Goal: Information Seeking & Learning: Learn about a topic

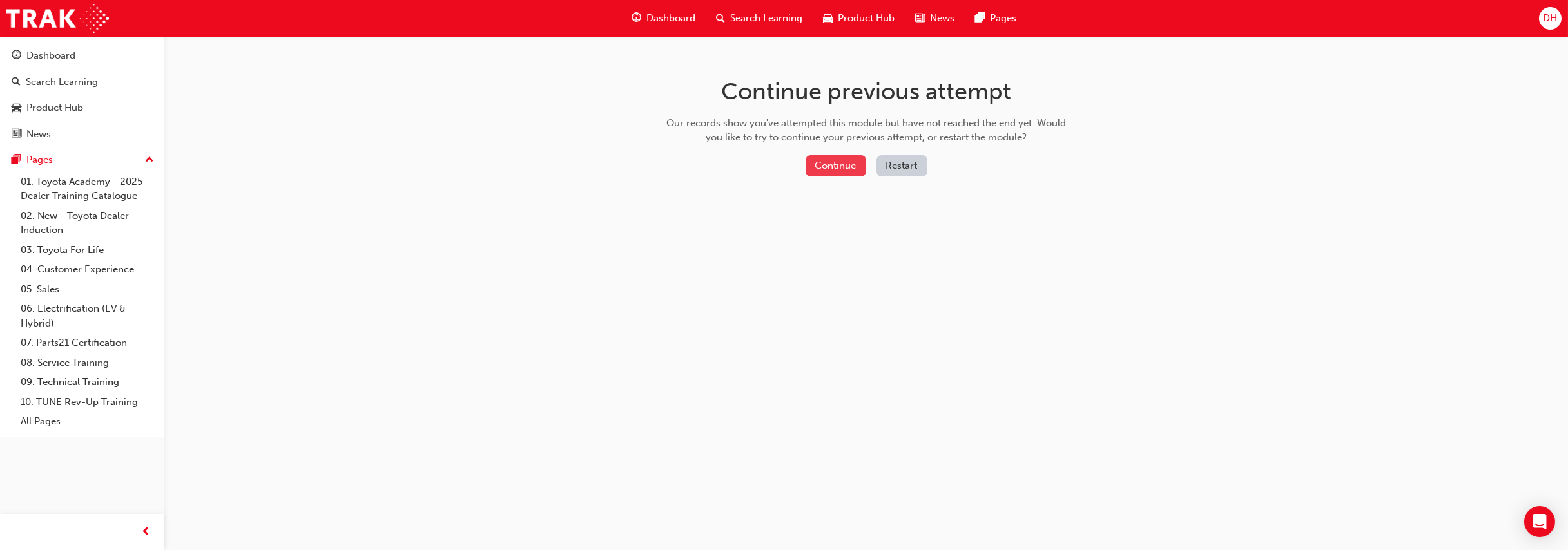
click at [848, 167] on button "Continue" at bounding box center [836, 166] width 60 height 21
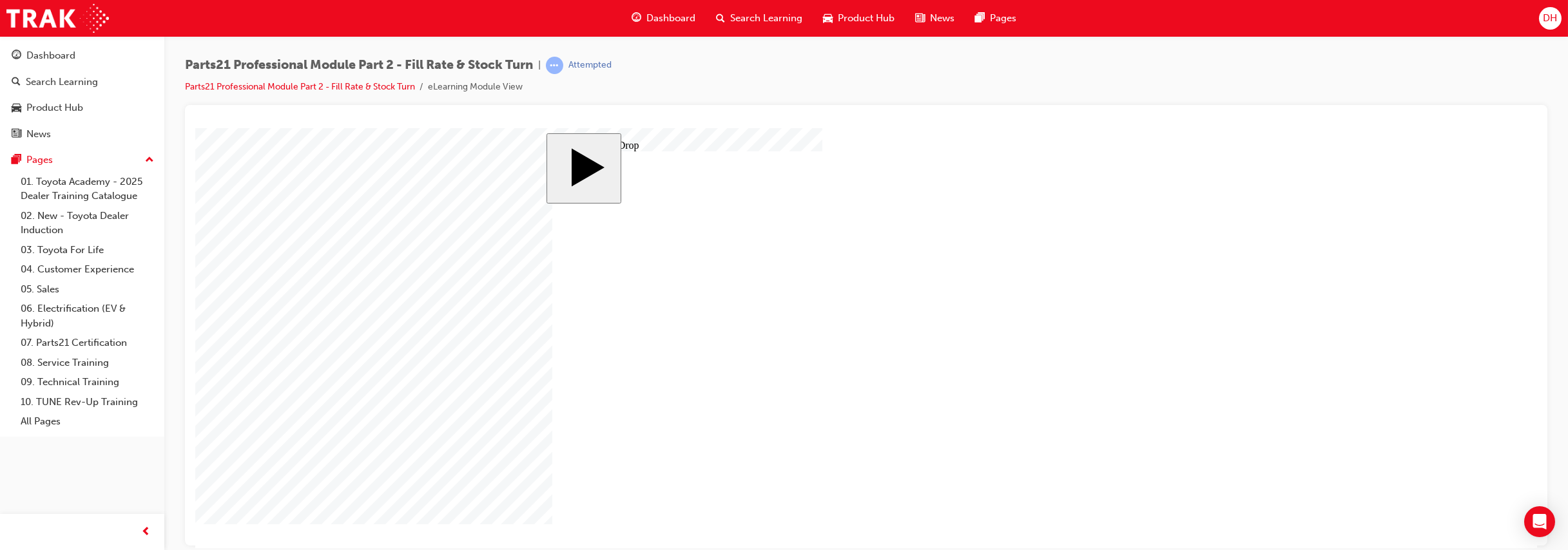
drag, startPoint x: 694, startPoint y: 297, endPoint x: 909, endPoint y: 298, distance: 215.0
drag, startPoint x: 595, startPoint y: 304, endPoint x: 930, endPoint y: 344, distance: 337.4
drag, startPoint x: 786, startPoint y: 346, endPoint x: 936, endPoint y: 333, distance: 150.6
drag, startPoint x: 692, startPoint y: 429, endPoint x: 939, endPoint y: 382, distance: 251.4
drag, startPoint x: 627, startPoint y: 432, endPoint x: 968, endPoint y: 382, distance: 344.6
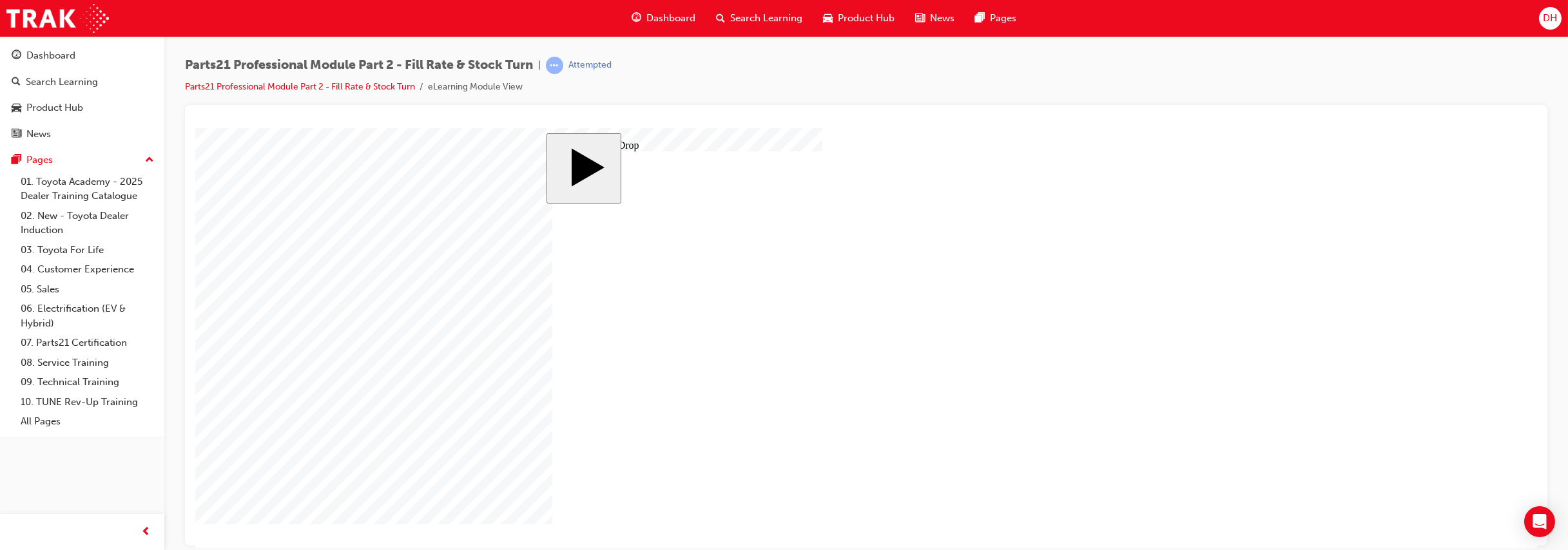
drag, startPoint x: 949, startPoint y: 375, endPoint x: 629, endPoint y: 446, distance: 327.8
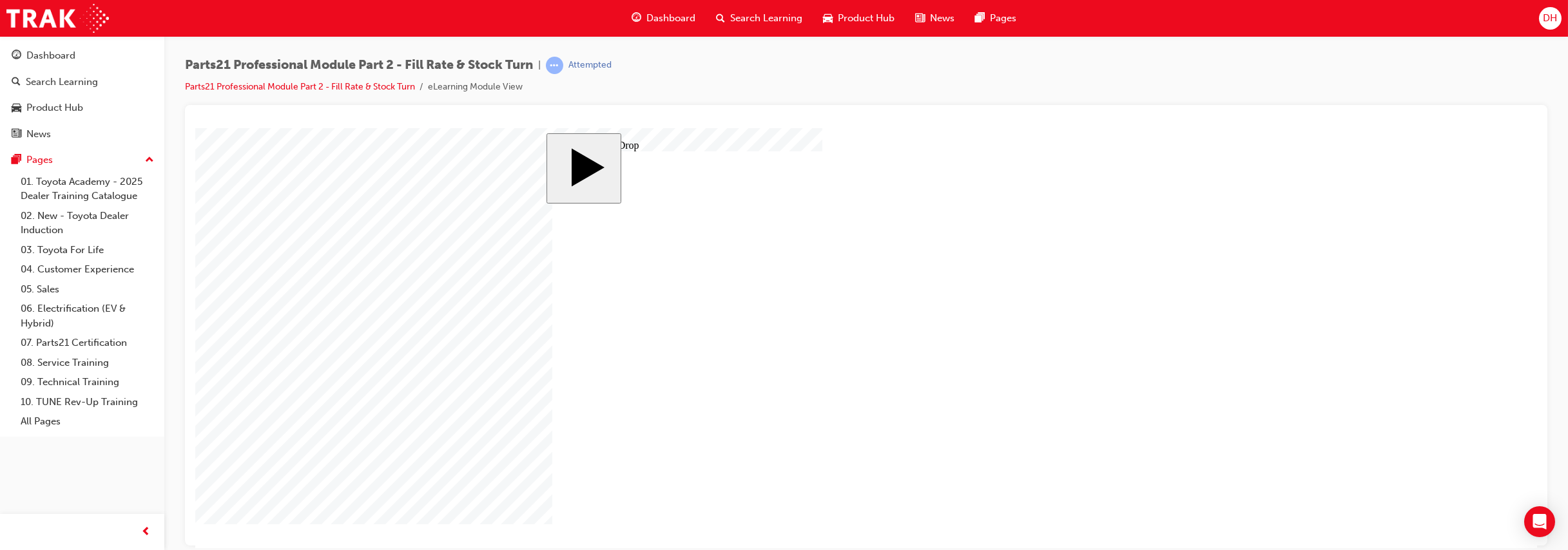
drag, startPoint x: 955, startPoint y: 338, endPoint x: 711, endPoint y: 446, distance: 266.8
drag, startPoint x: 711, startPoint y: 336, endPoint x: 1031, endPoint y: 329, distance: 320.1
drag, startPoint x: 1028, startPoint y: 292, endPoint x: 708, endPoint y: 345, distance: 324.4
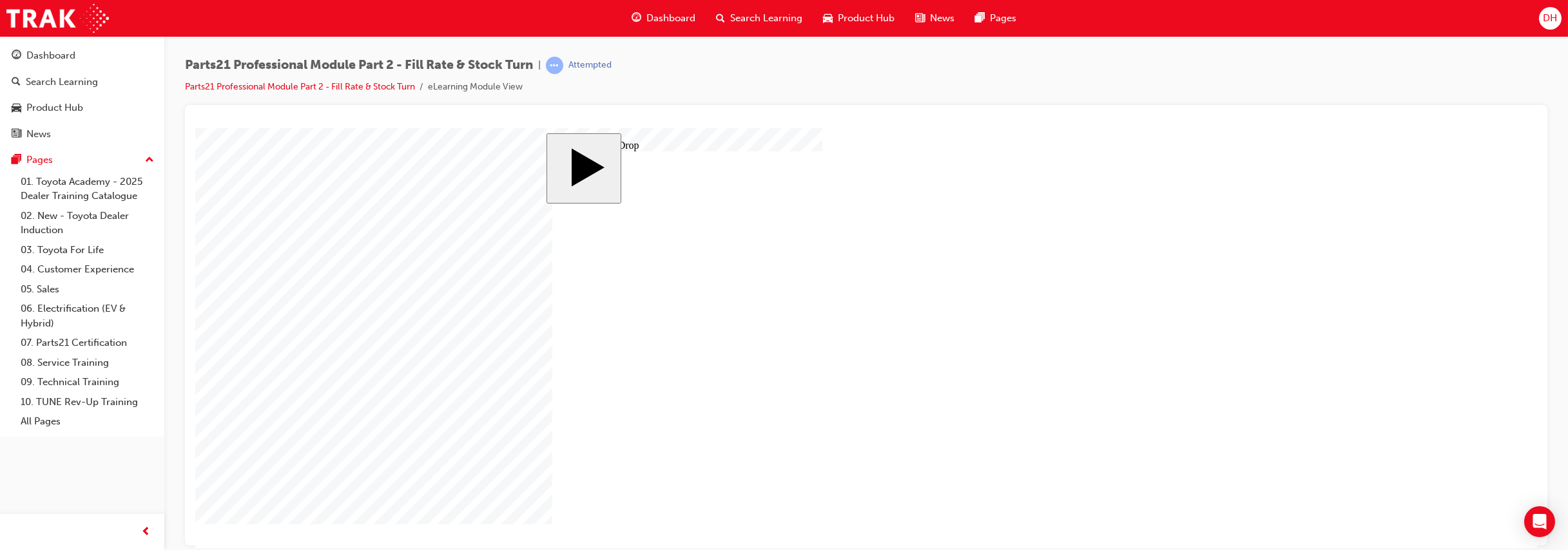
drag, startPoint x: 953, startPoint y: 334, endPoint x: 719, endPoint y: 437, distance: 255.7
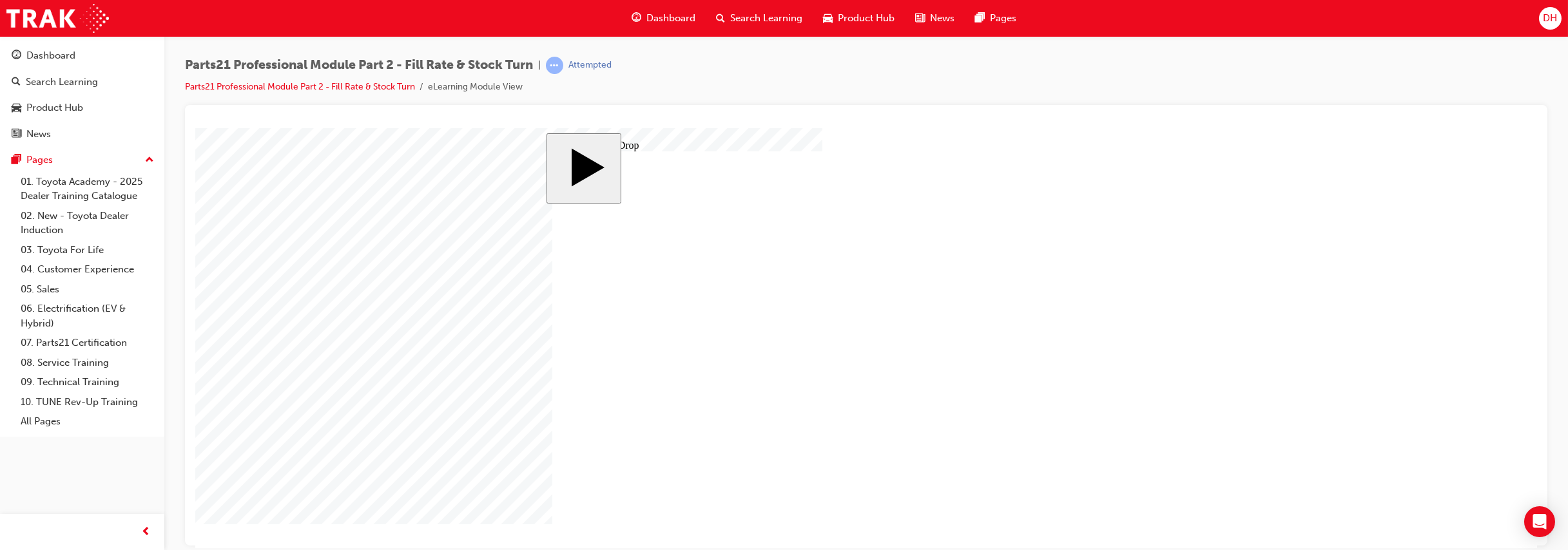
drag, startPoint x: 946, startPoint y: 297, endPoint x: 714, endPoint y: 296, distance: 232.0
drag, startPoint x: 616, startPoint y: 299, endPoint x: 1053, endPoint y: 327, distance: 437.9
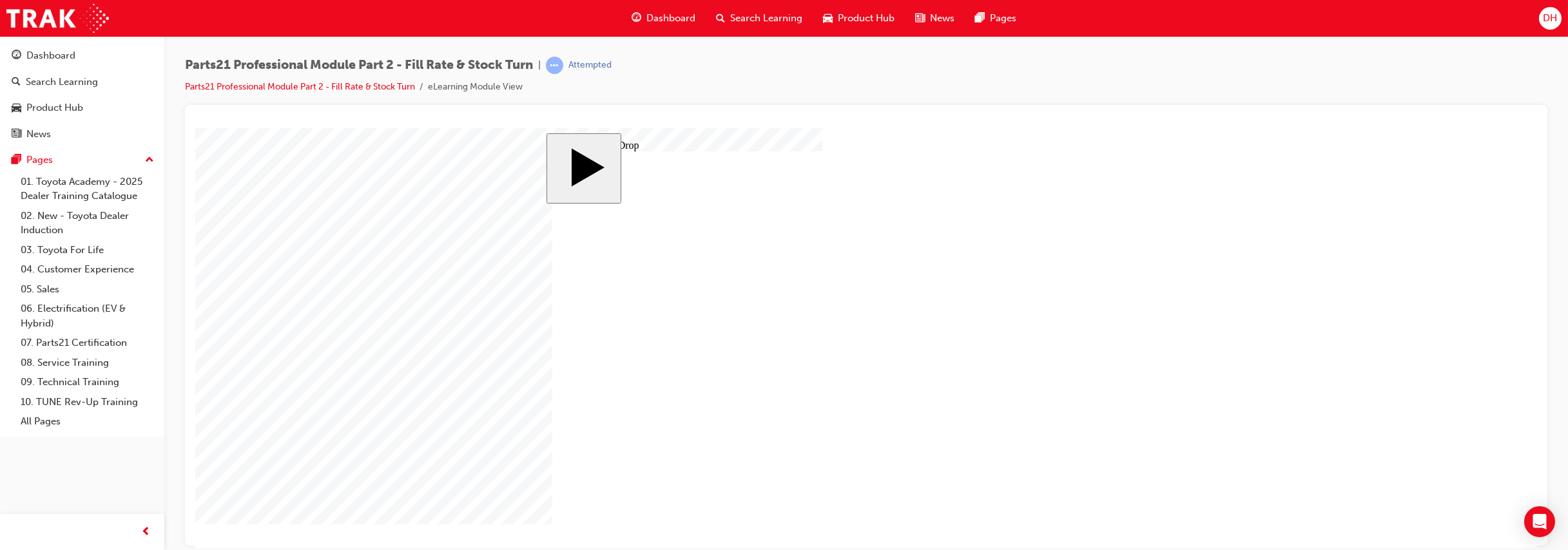
drag, startPoint x: 692, startPoint y: 296, endPoint x: 926, endPoint y: 322, distance: 235.4
drag, startPoint x: 713, startPoint y: 336, endPoint x: 957, endPoint y: 362, distance: 245.4
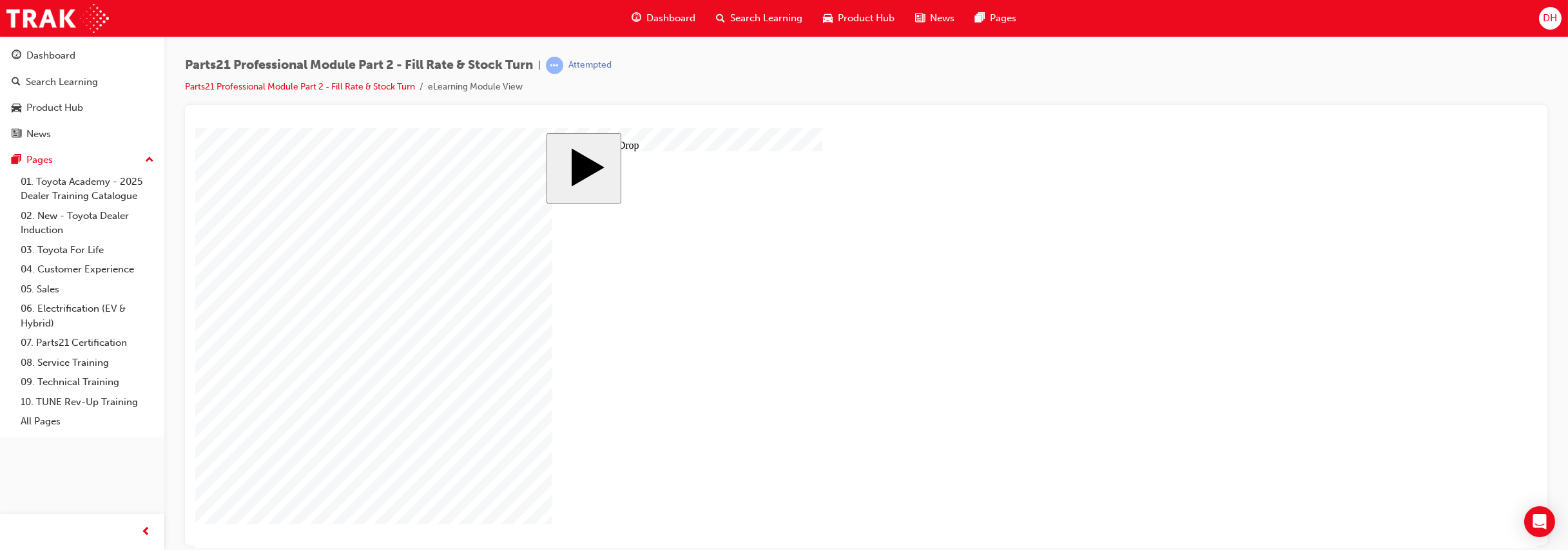
drag, startPoint x: 944, startPoint y: 336, endPoint x: 768, endPoint y: 307, distance: 178.4
drag, startPoint x: 1025, startPoint y: 298, endPoint x: 598, endPoint y: 297, distance: 427.0
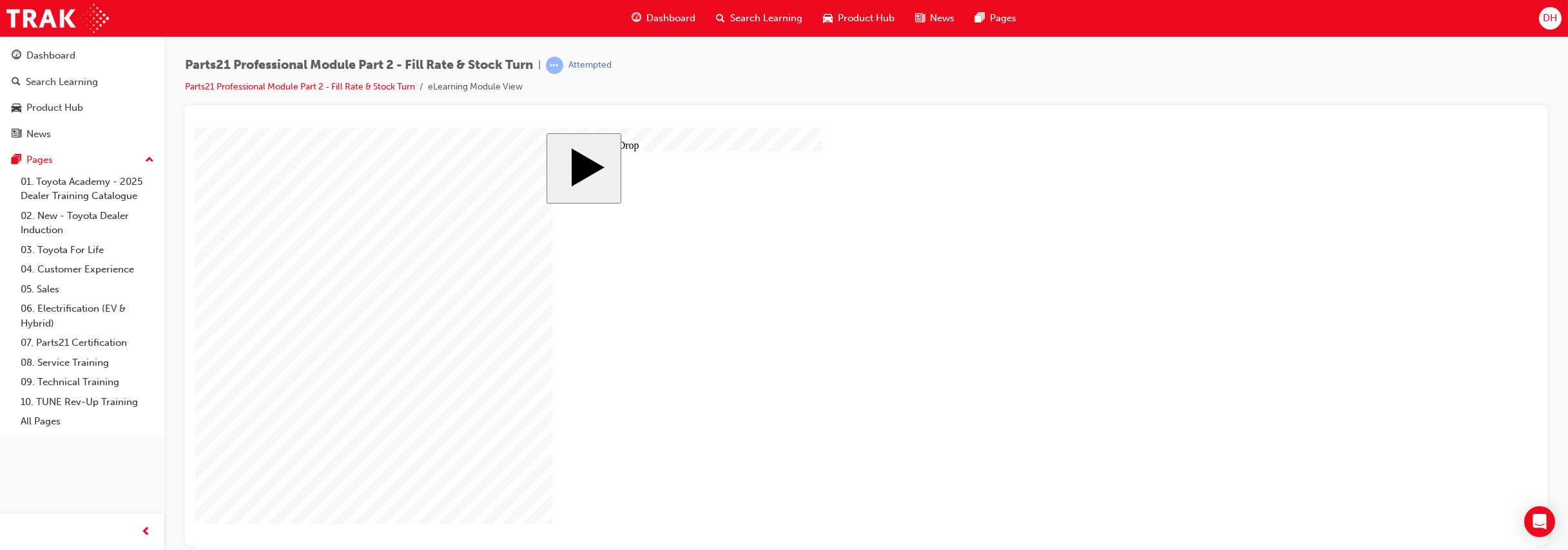
drag, startPoint x: 1045, startPoint y: 294, endPoint x: 719, endPoint y: 347, distance: 330.3
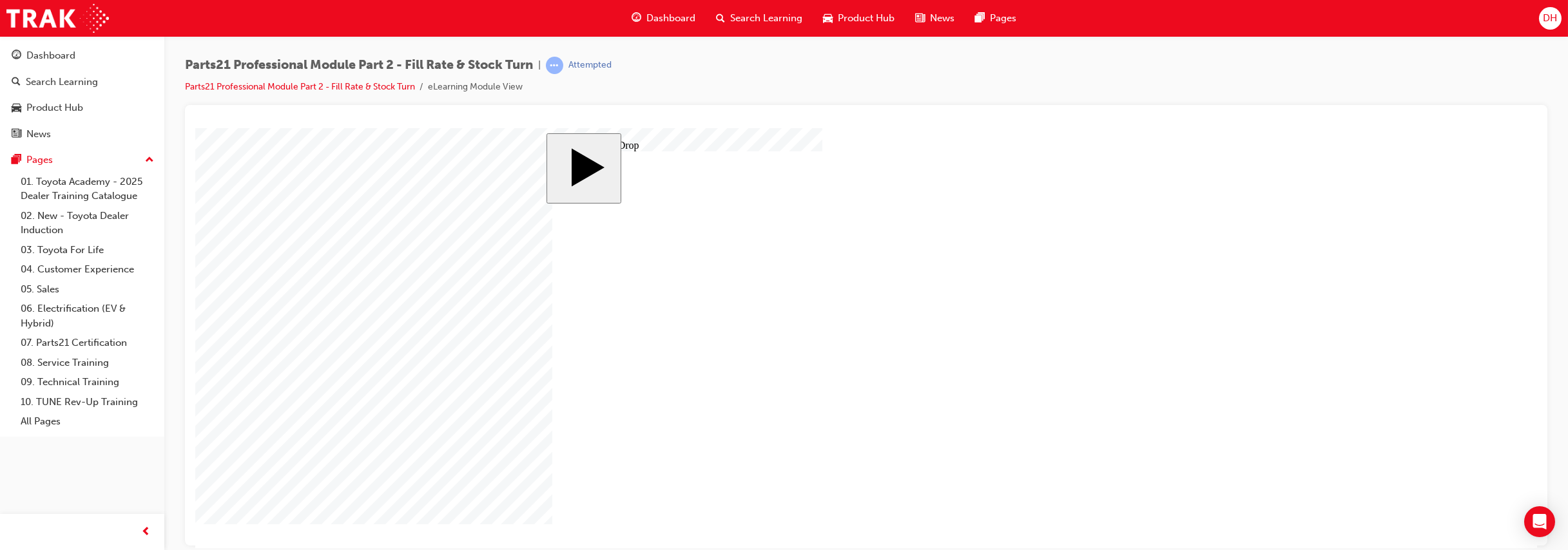
drag, startPoint x: 958, startPoint y: 289, endPoint x: 714, endPoint y: 433, distance: 283.3
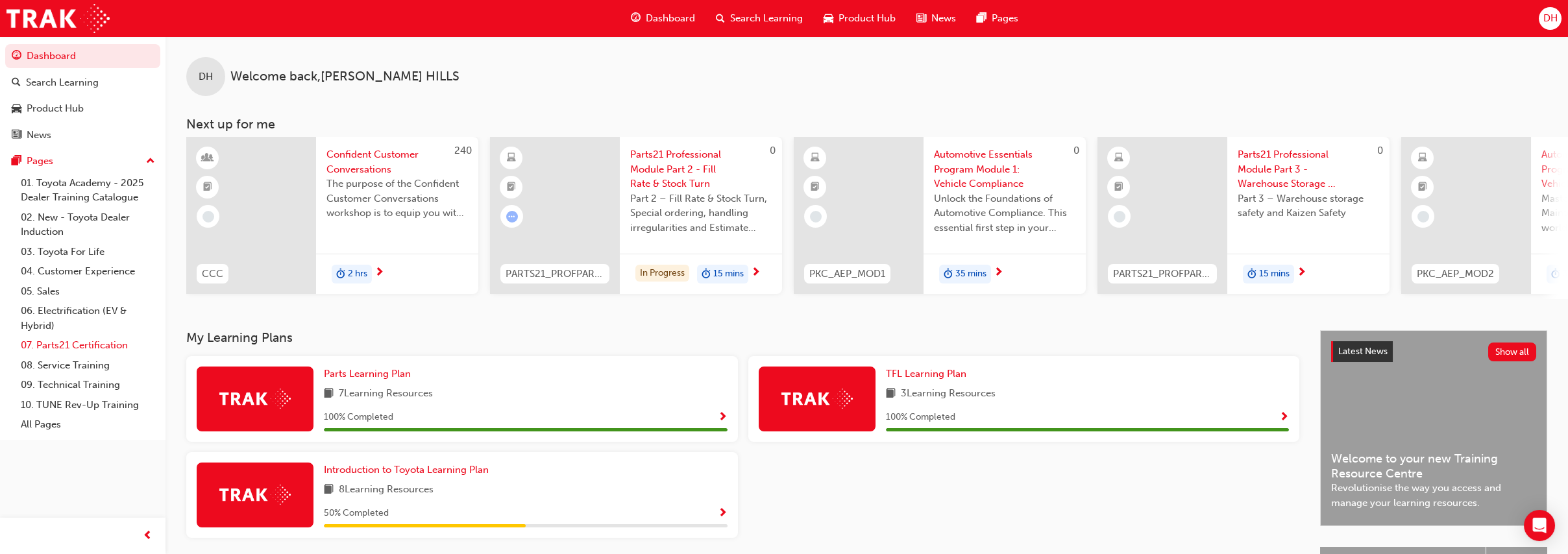
click at [115, 342] on link "07. Parts21 Certification" at bounding box center [88, 345] width 145 height 20
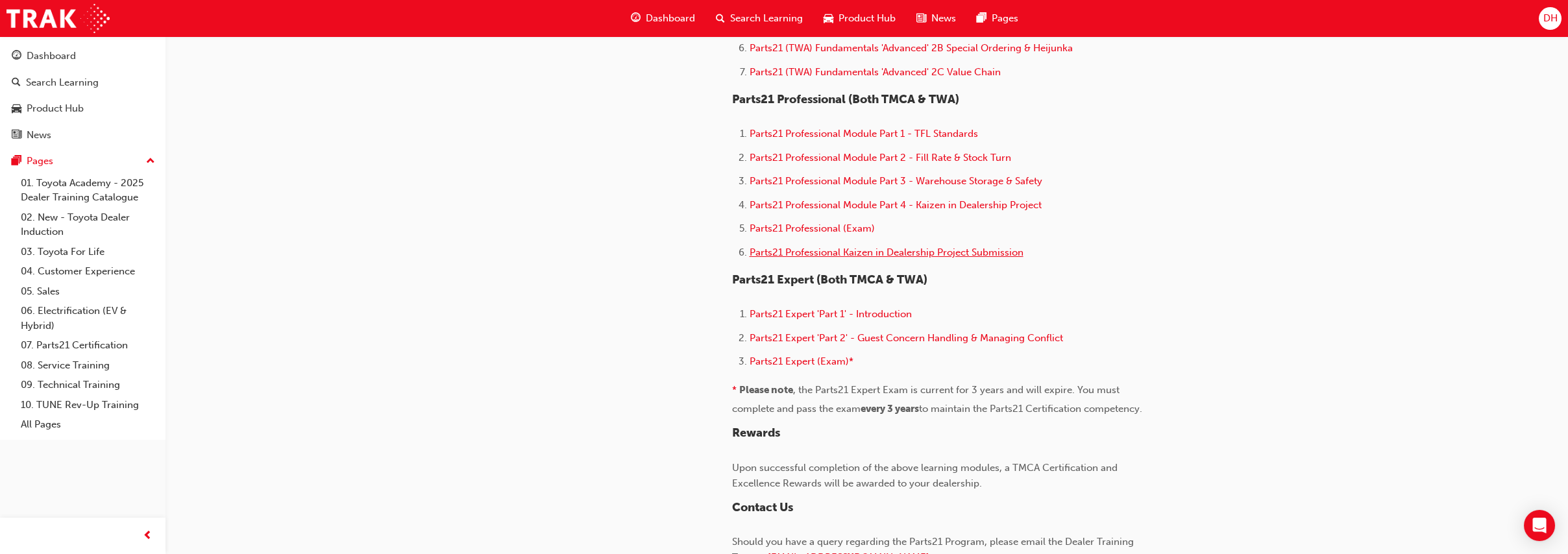
scroll to position [811, 0]
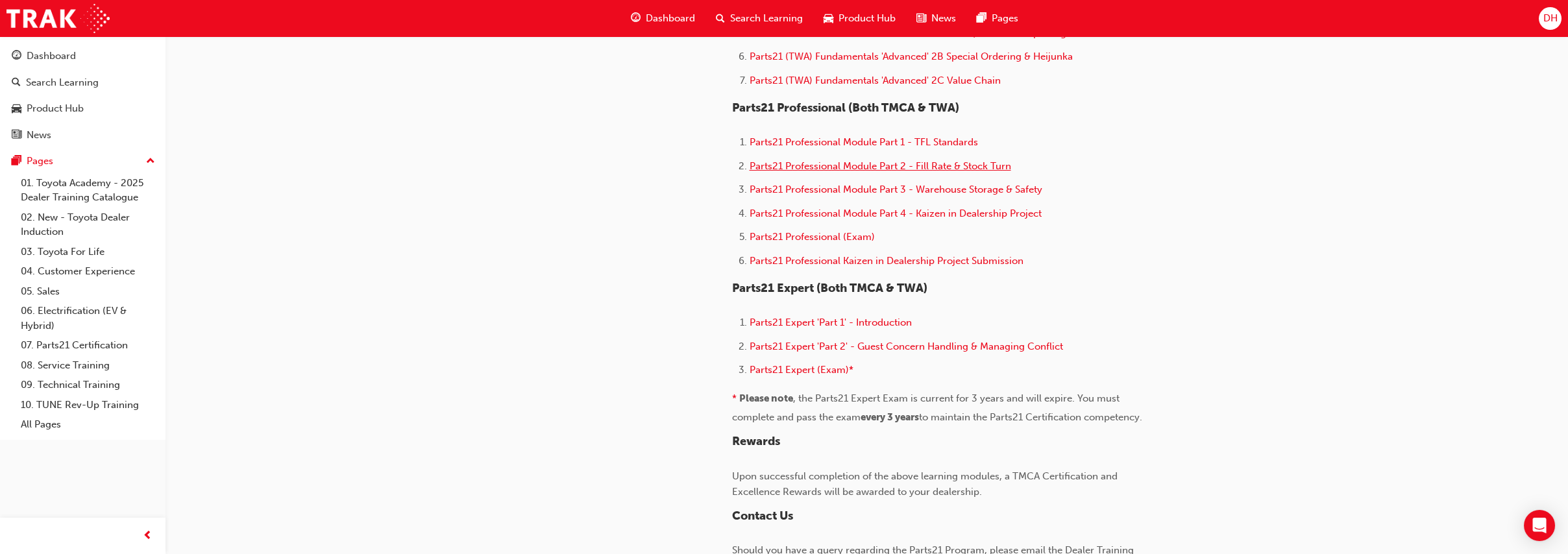
click at [833, 172] on span "Parts21 Professional Module Part 2 - Fill Rate & Stock Turn" at bounding box center [880, 165] width 262 height 11
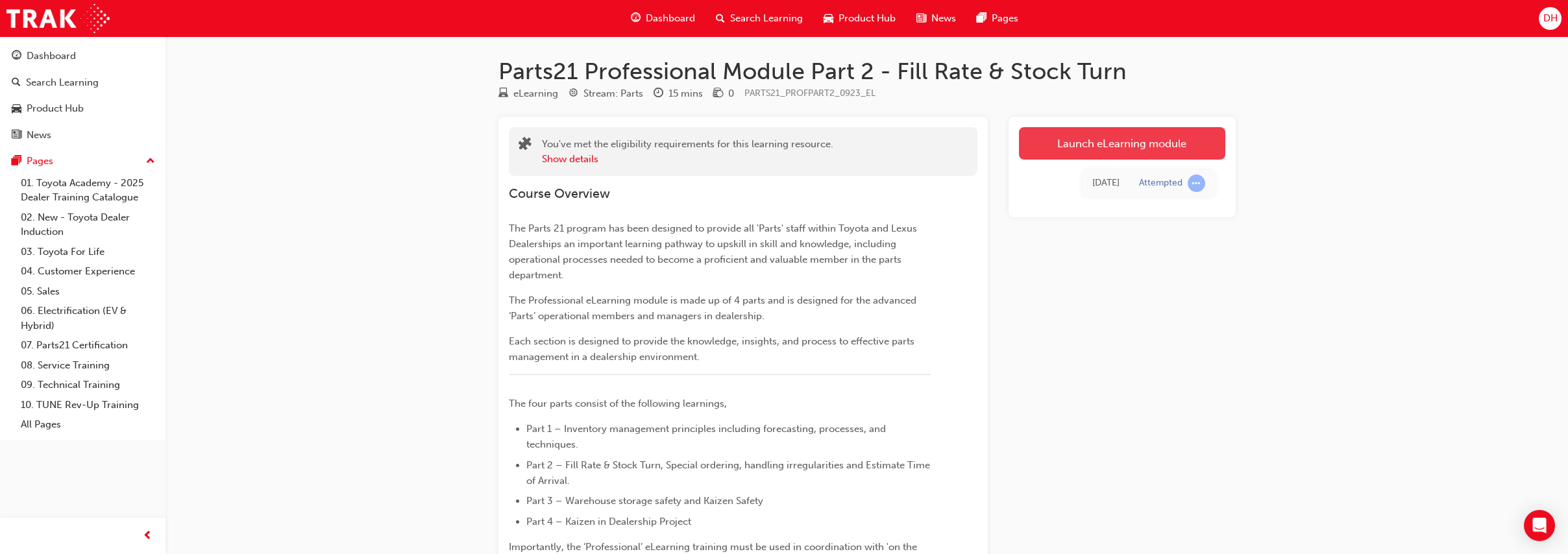
click at [1074, 146] on link "Launch eLearning module" at bounding box center [1122, 143] width 206 height 33
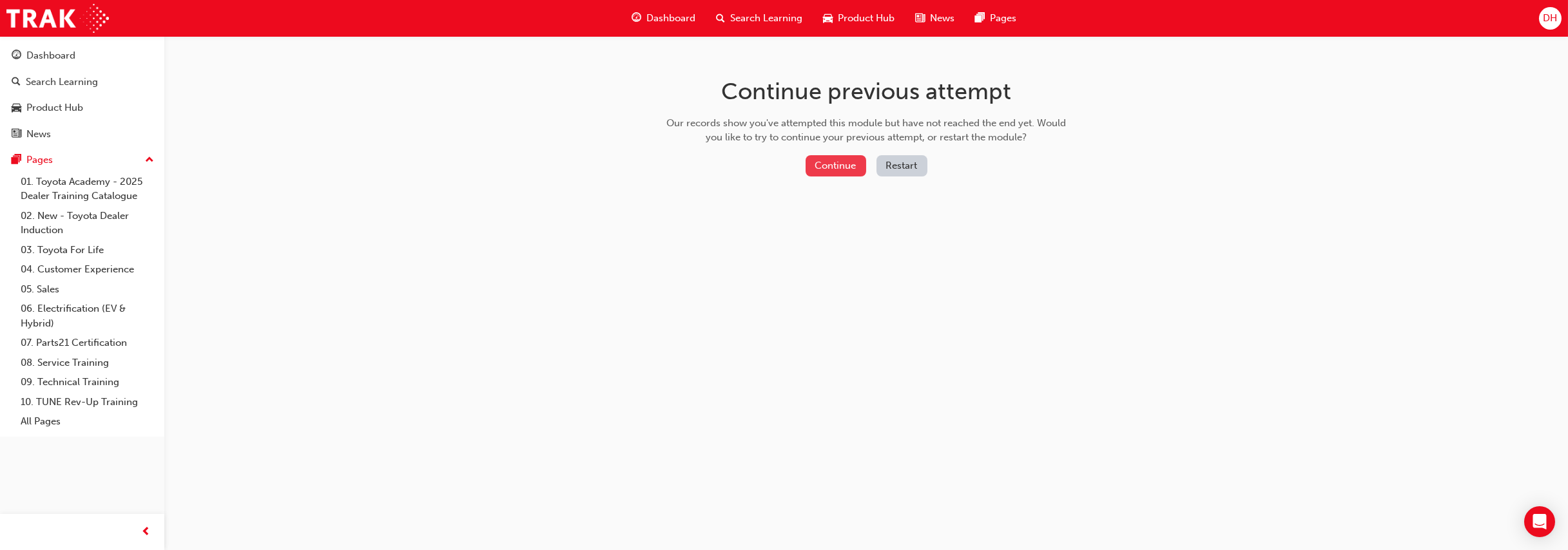
click at [845, 171] on button "Continue" at bounding box center [836, 166] width 60 height 21
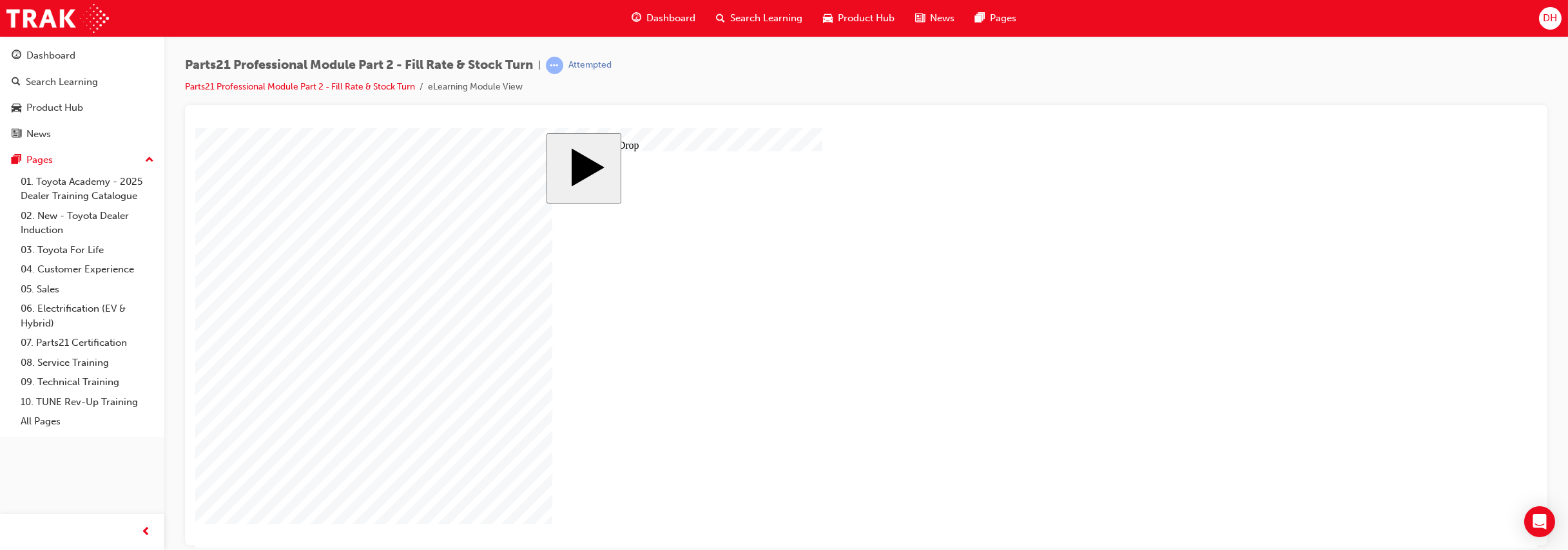
drag, startPoint x: 707, startPoint y: 301, endPoint x: 968, endPoint y: 298, distance: 261.0
drag, startPoint x: 968, startPoint y: 298, endPoint x: 977, endPoint y: 299, distance: 9.1
drag, startPoint x: 708, startPoint y: 341, endPoint x: 937, endPoint y: 341, distance: 229.0
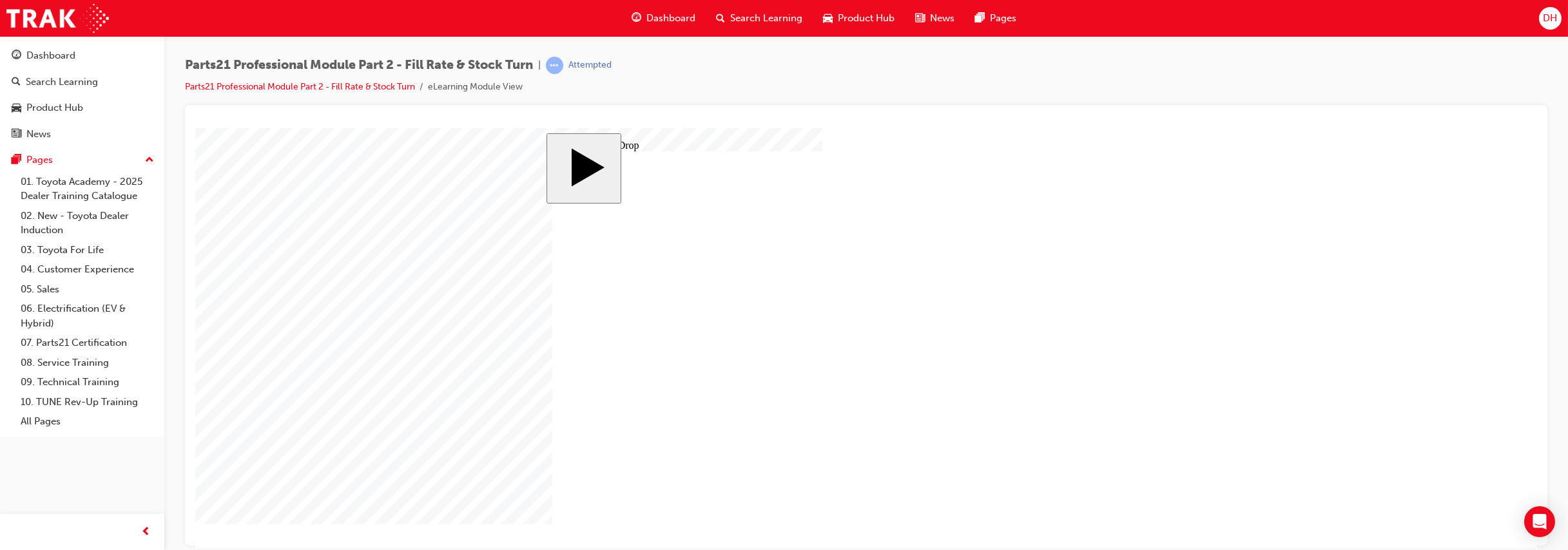
drag, startPoint x: 610, startPoint y: 439, endPoint x: 1066, endPoint y: 354, distance: 463.9
drag, startPoint x: 610, startPoint y: 296, endPoint x: 906, endPoint y: 357, distance: 302.2
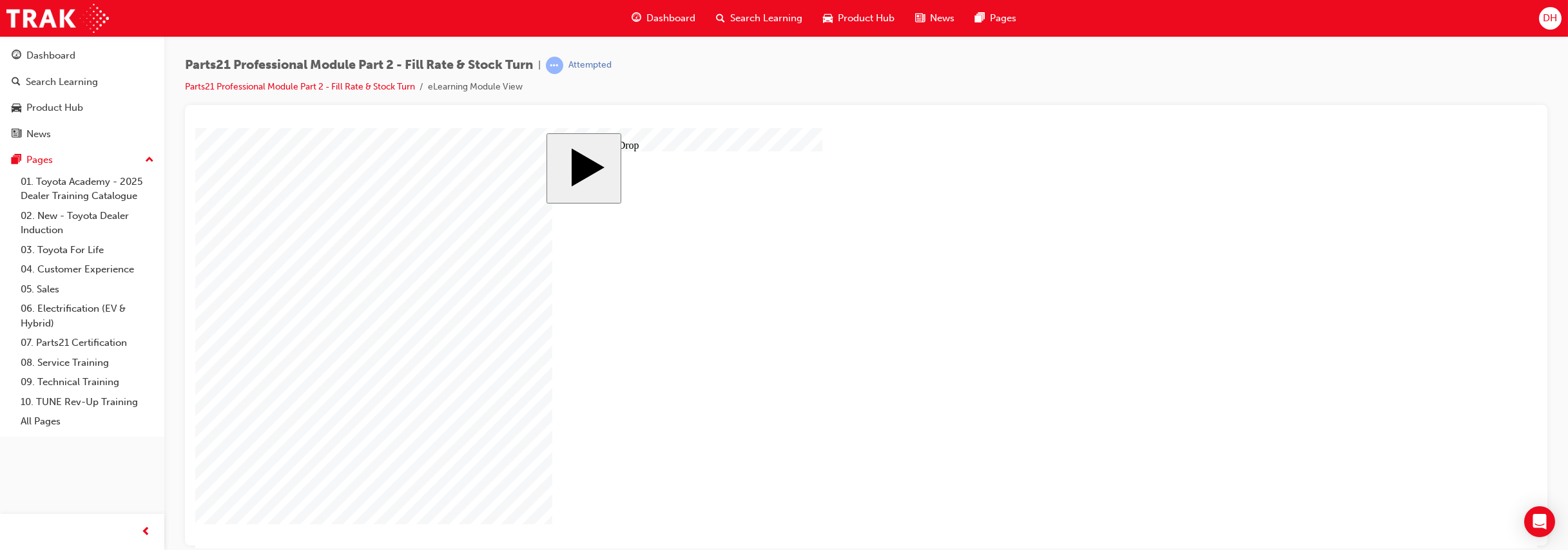
drag, startPoint x: 953, startPoint y: 291, endPoint x: 643, endPoint y: 244, distance: 313.5
drag, startPoint x: 1035, startPoint y: 297, endPoint x: 619, endPoint y: 297, distance: 416.0
drag, startPoint x: 707, startPoint y: 298, endPoint x: 1025, endPoint y: 340, distance: 320.8
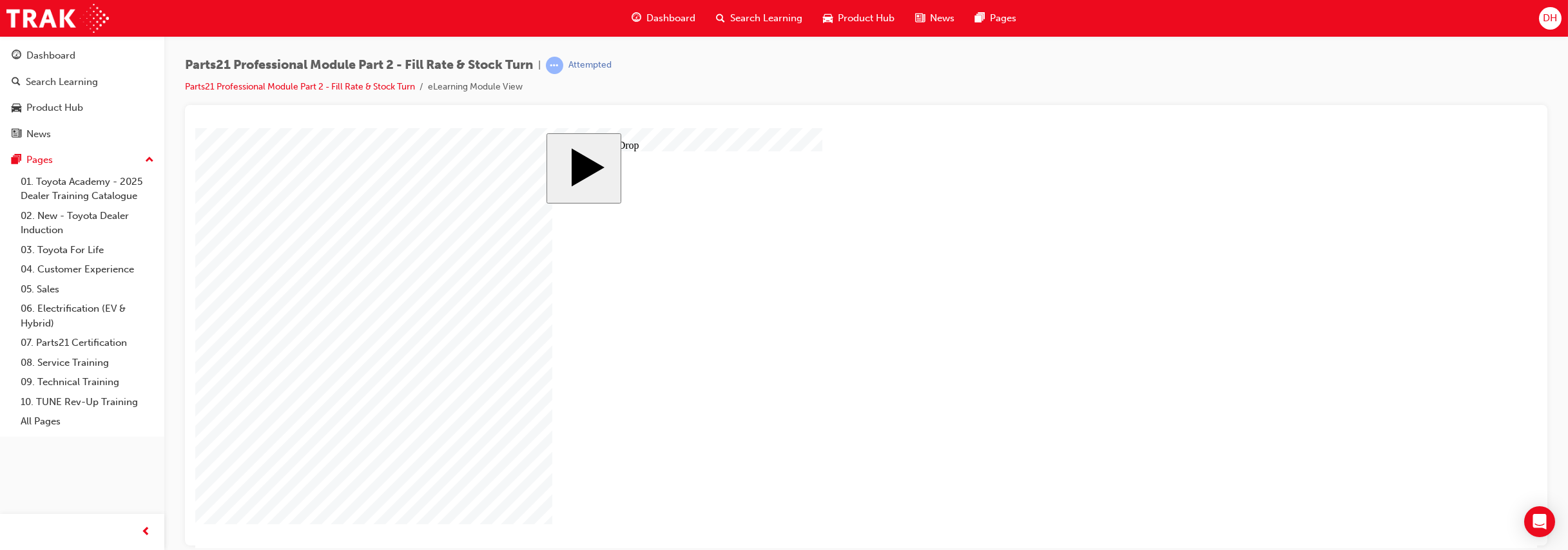
drag, startPoint x: 947, startPoint y: 336, endPoint x: 634, endPoint y: 306, distance: 314.4
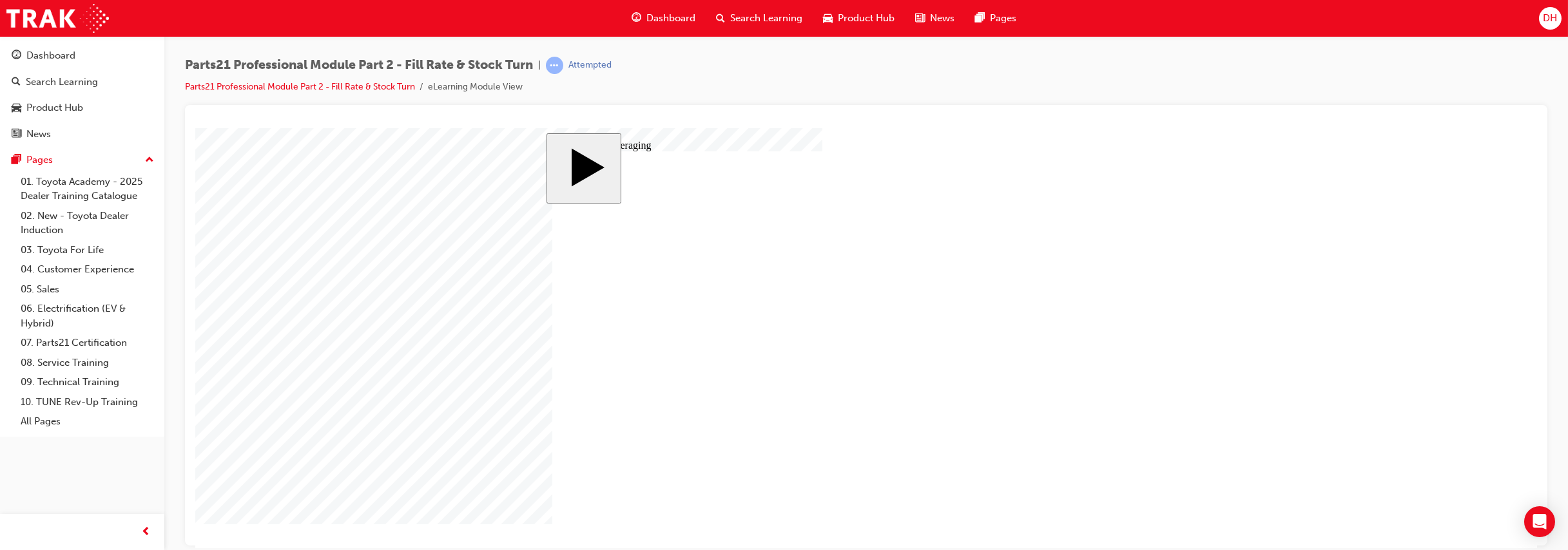
drag, startPoint x: 609, startPoint y: 388, endPoint x: 1011, endPoint y: 342, distance: 404.6
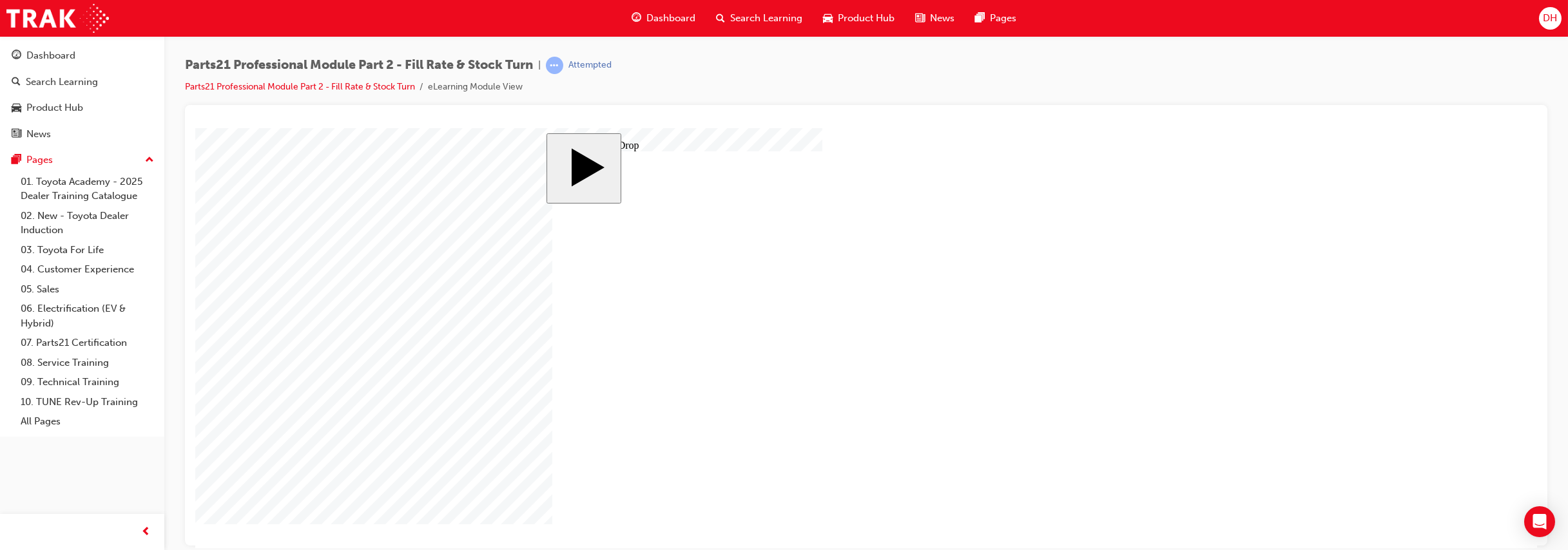
drag, startPoint x: 598, startPoint y: 296, endPoint x: 908, endPoint y: 370, distance: 318.7
drag, startPoint x: 708, startPoint y: 338, endPoint x: 1016, endPoint y: 363, distance: 309.0
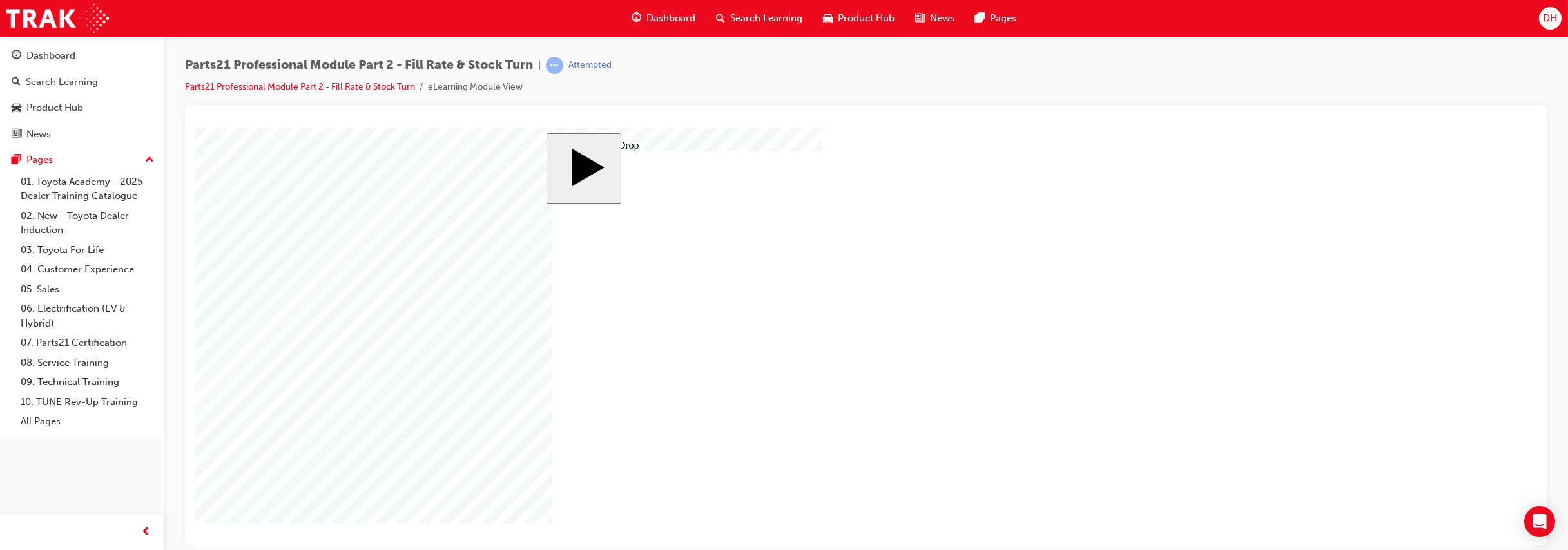
radio input "true"
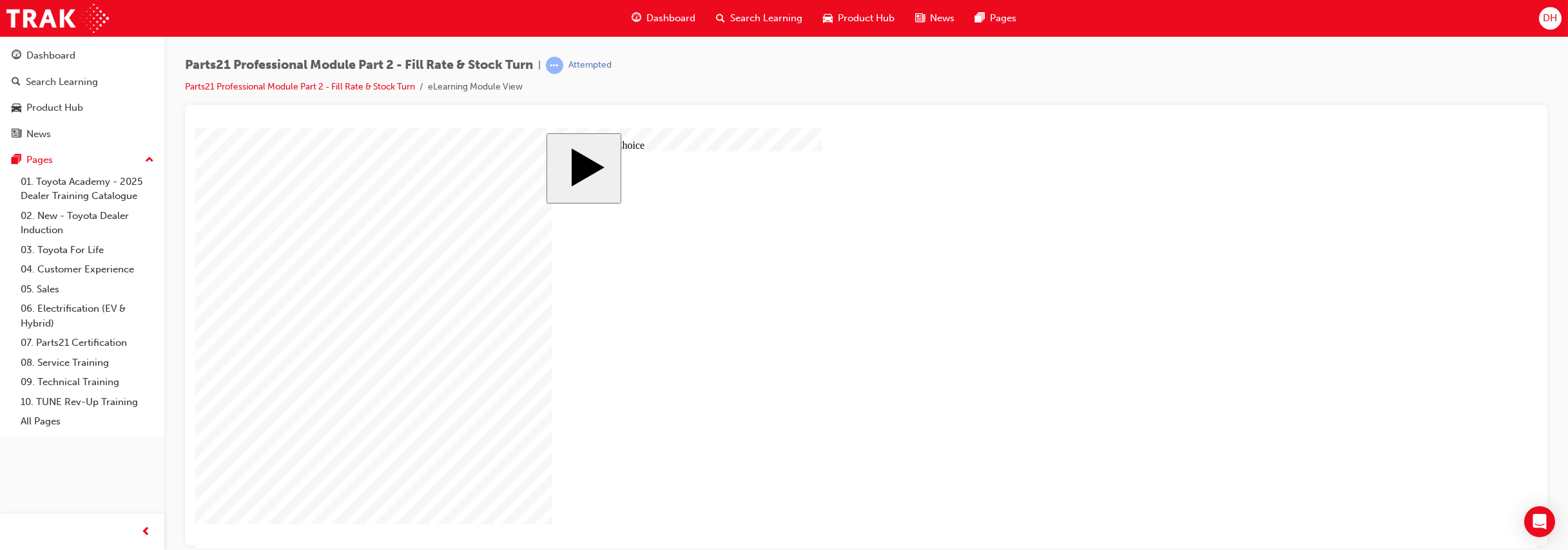
checkbox input "true"
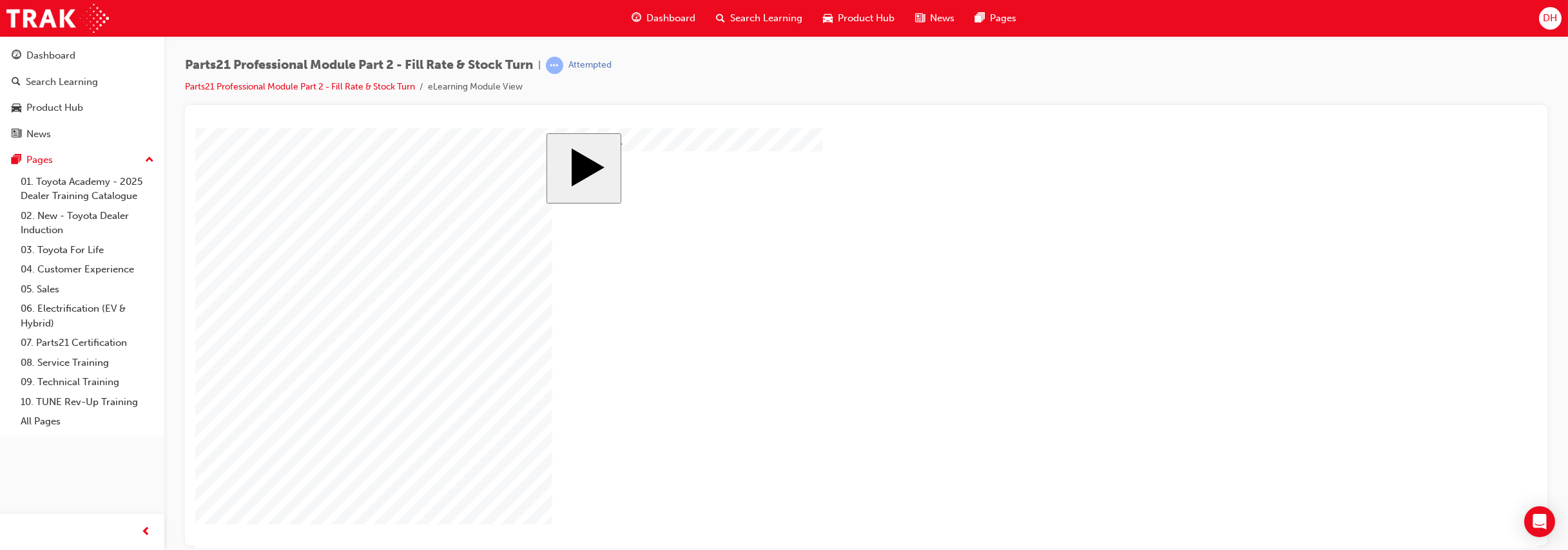
checkbox input "true"
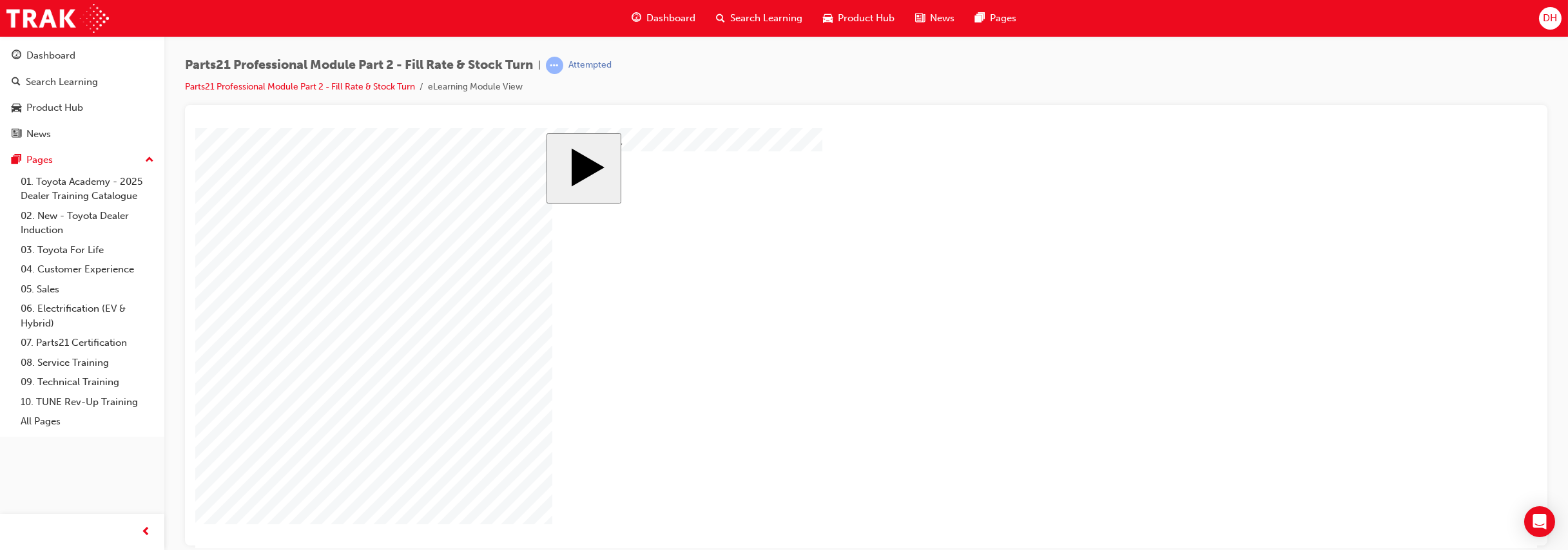
checkbox input "true"
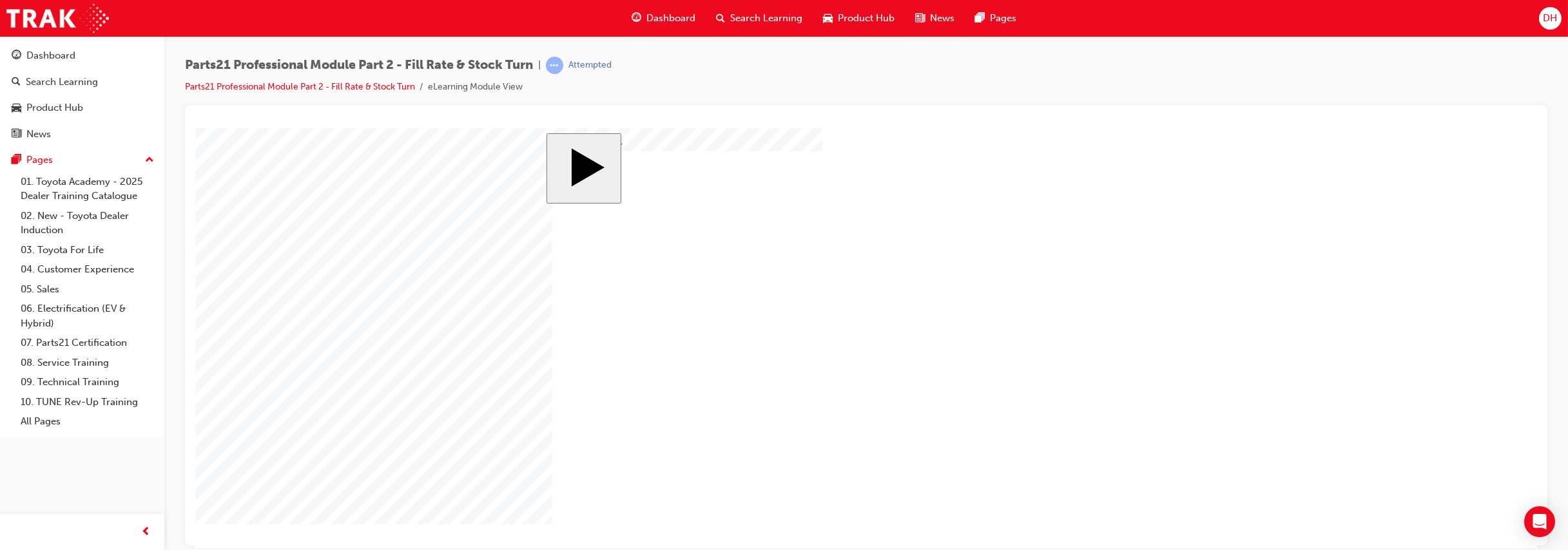
checkbox input "true"
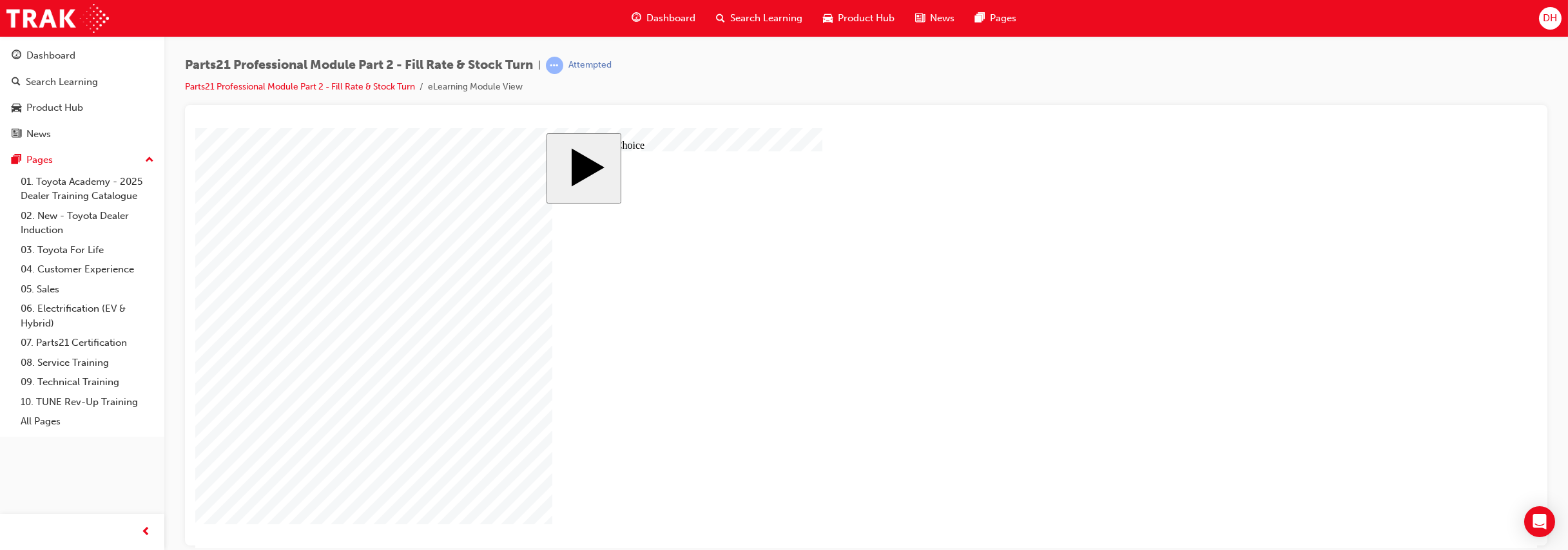
radio input "true"
